Goal: Communication & Community: Answer question/provide support

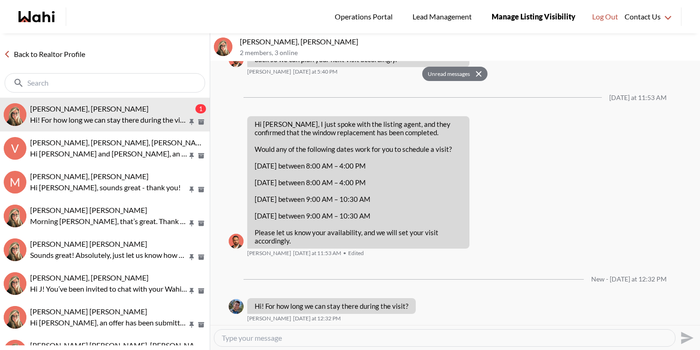
scroll to position [1922, 0]
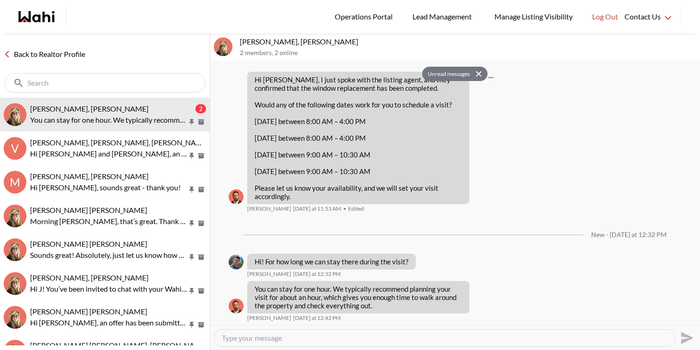
click at [530, 177] on div "Hi [PERSON_NAME], I just spoke with the listing agent, and they confirmed that …" at bounding box center [455, 142] width 453 height 141
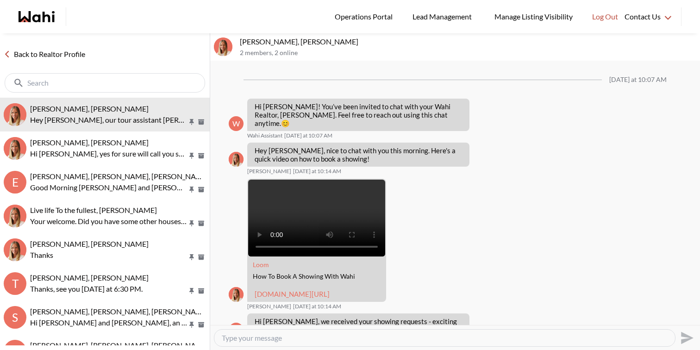
scroll to position [131, 0]
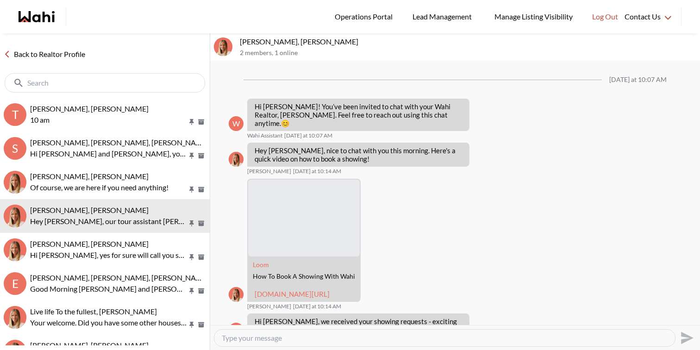
scroll to position [94, 0]
